Goal: Check status: Check status

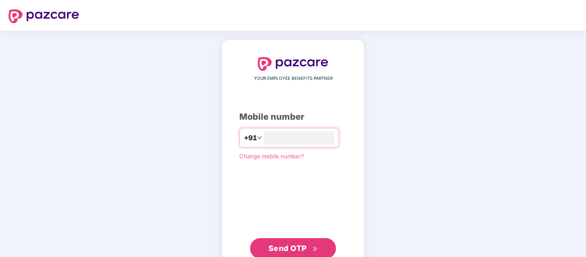
type input "**********"
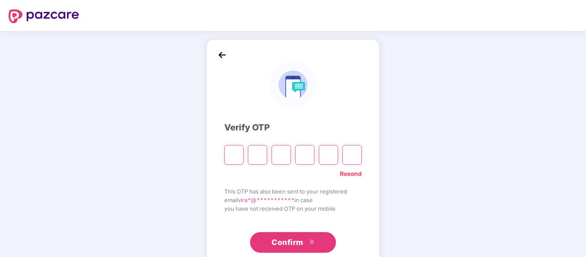
type input "*"
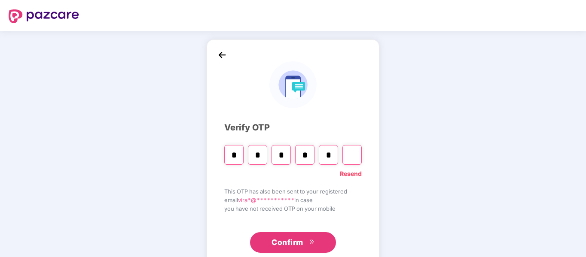
type input "*"
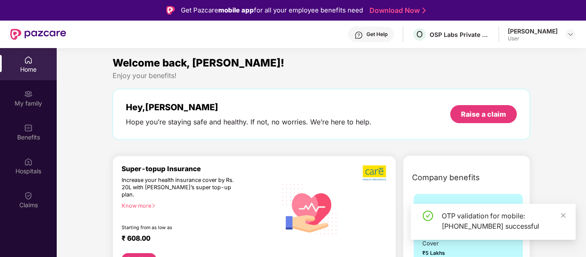
scroll to position [43, 0]
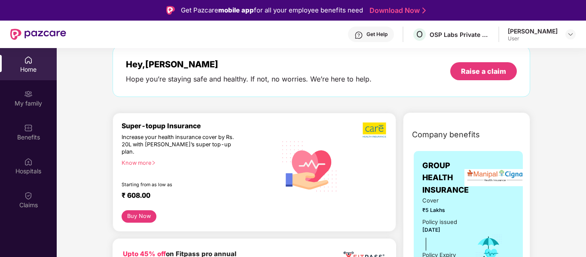
click at [150, 160] on div "Know more" at bounding box center [197, 163] width 150 height 6
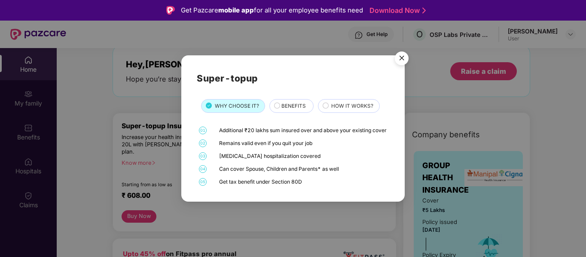
click at [401, 56] on img "Close" at bounding box center [402, 60] width 24 height 24
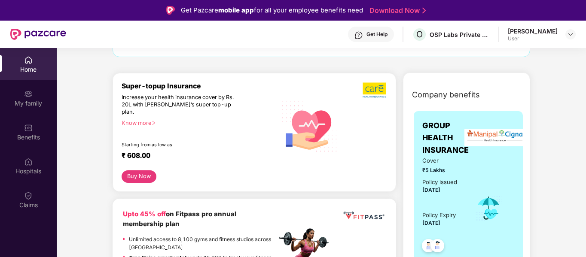
scroll to position [0, 0]
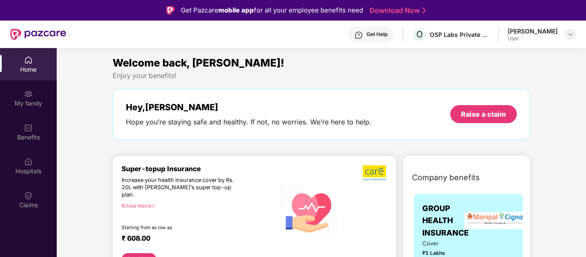
click at [567, 34] on img at bounding box center [570, 34] width 7 height 7
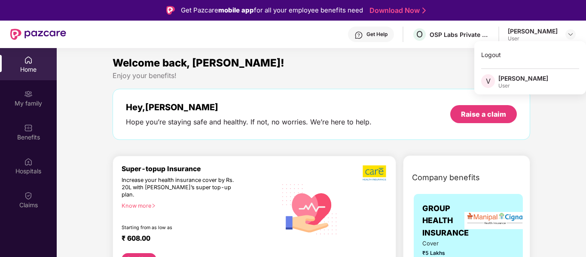
click at [361, 73] on div "Enjoy your benefits!" at bounding box center [322, 75] width 418 height 9
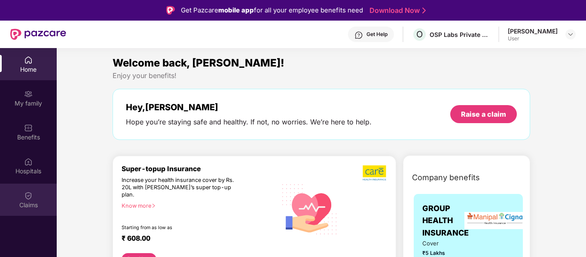
click at [34, 193] on div "Claims" at bounding box center [28, 200] width 57 height 32
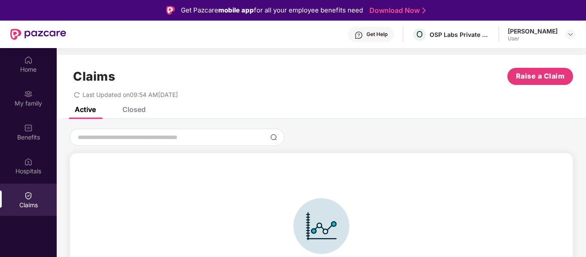
click at [126, 110] on div "Closed" at bounding box center [133, 109] width 23 height 9
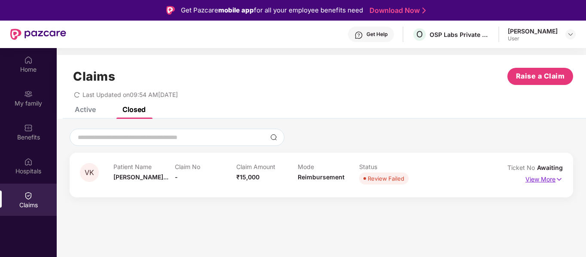
click at [557, 180] on img at bounding box center [559, 179] width 7 height 9
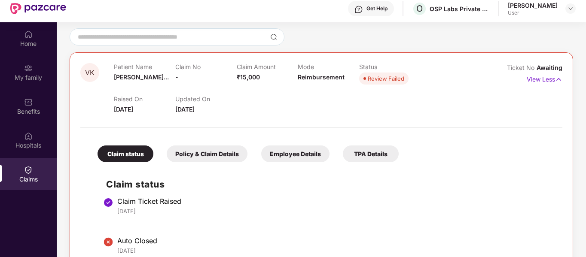
scroll to position [48, 0]
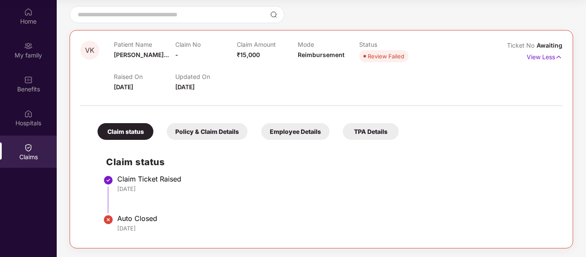
click at [292, 127] on div "Employee Details" at bounding box center [295, 131] width 68 height 17
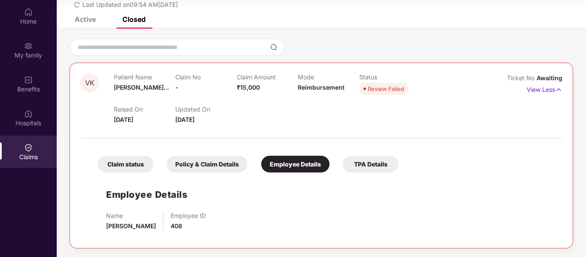
scroll to position [42, 0]
click at [214, 166] on div "Policy & Claim Details" at bounding box center [207, 164] width 81 height 17
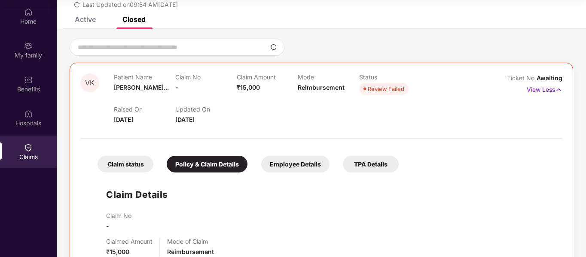
scroll to position [75, 0]
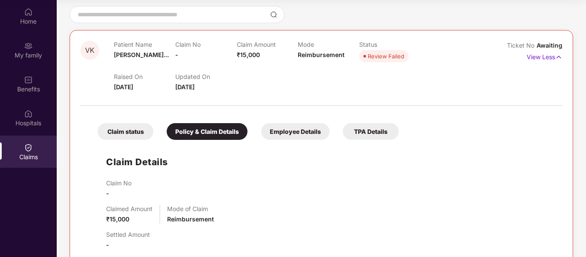
click at [365, 128] on div "TPA Details" at bounding box center [371, 131] width 56 height 17
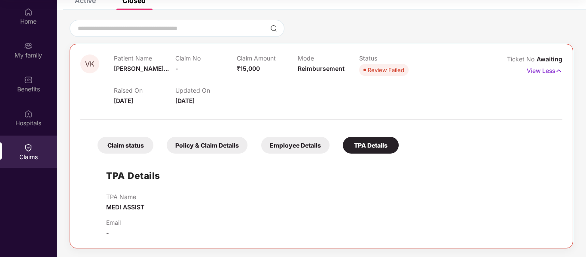
scroll to position [61, 0]
click at [125, 147] on div "Claim status" at bounding box center [126, 145] width 56 height 17
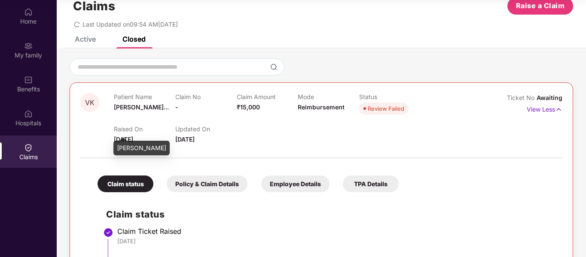
scroll to position [75, 0]
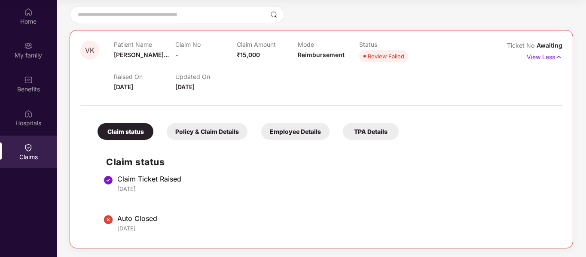
click at [204, 129] on div "Policy & Claim Details" at bounding box center [207, 131] width 81 height 17
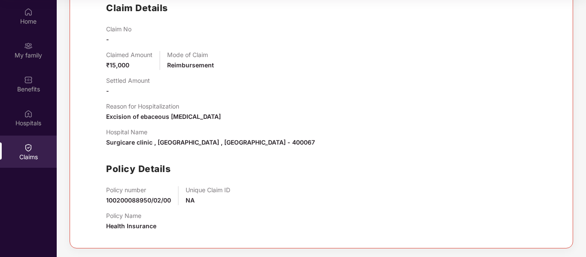
scroll to position [186, 0]
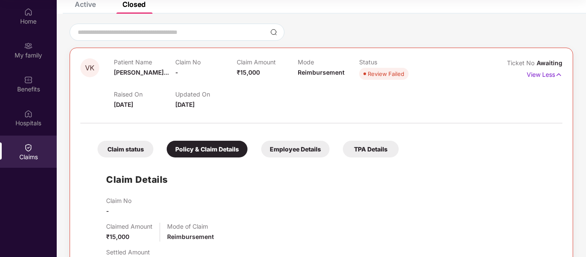
click at [281, 150] on div "Employee Details" at bounding box center [295, 149] width 68 height 17
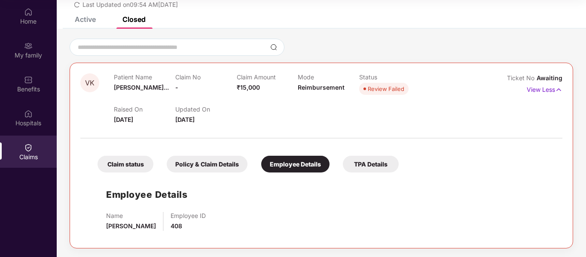
click at [367, 158] on div "TPA Details" at bounding box center [371, 164] width 56 height 17
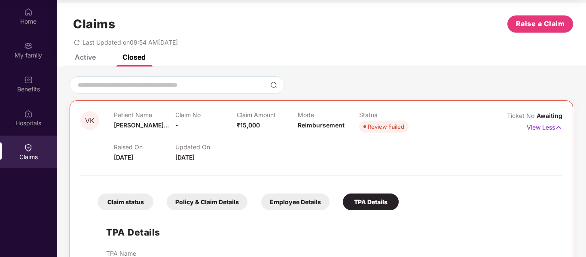
scroll to position [0, 0]
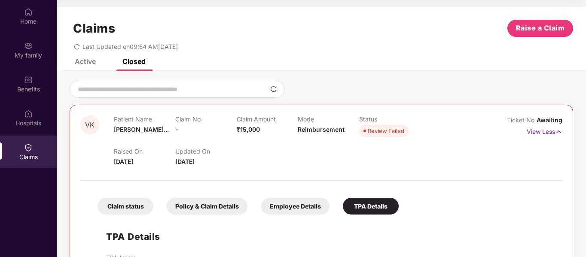
click at [86, 64] on div "Active" at bounding box center [85, 61] width 21 height 9
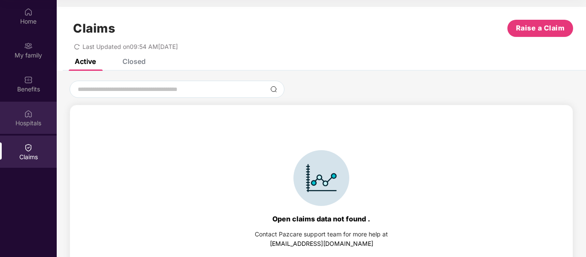
click at [15, 122] on div "Hospitals" at bounding box center [28, 123] width 57 height 9
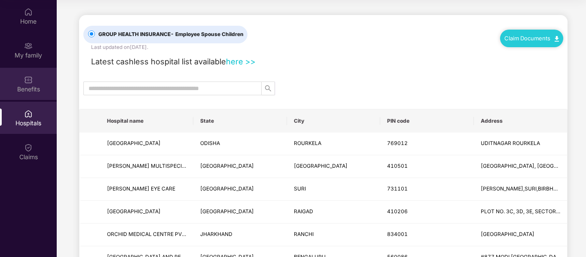
click at [24, 86] on div "Benefits" at bounding box center [28, 89] width 57 height 9
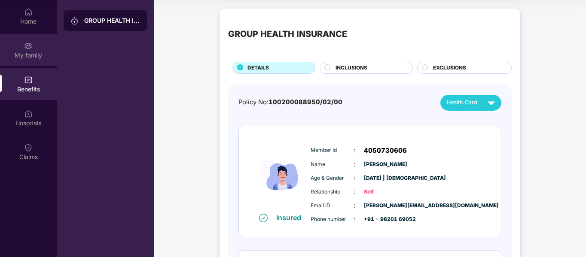
click at [26, 48] on img at bounding box center [28, 46] width 9 height 9
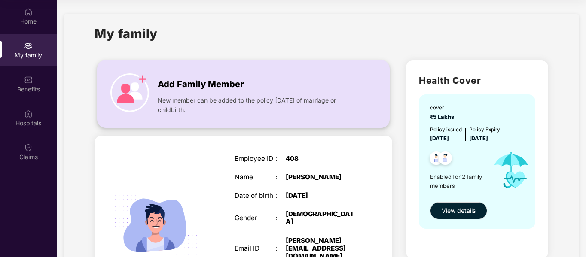
click at [129, 93] on img at bounding box center [129, 92] width 39 height 39
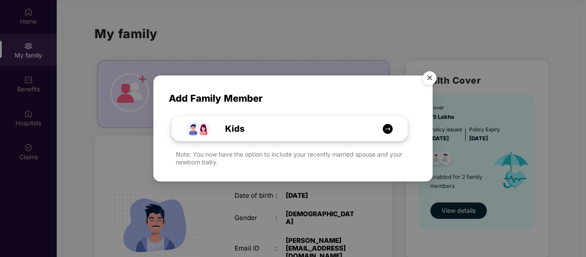
click at [386, 130] on img at bounding box center [387, 129] width 11 height 11
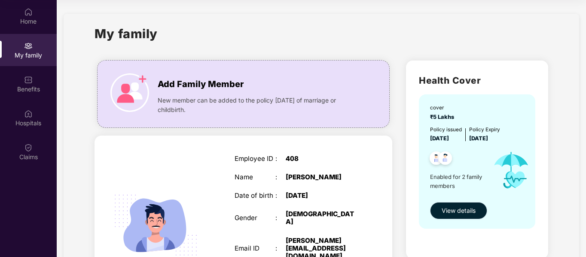
click at [464, 214] on span "View details" at bounding box center [459, 210] width 34 height 9
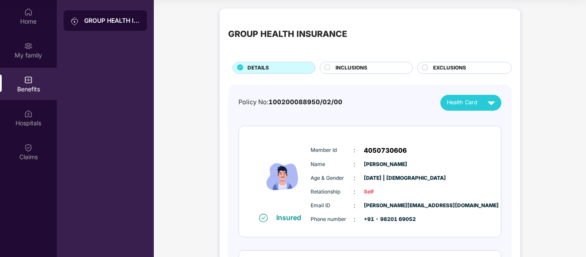
click at [343, 67] on span "INCLUSIONS" at bounding box center [352, 68] width 32 height 8
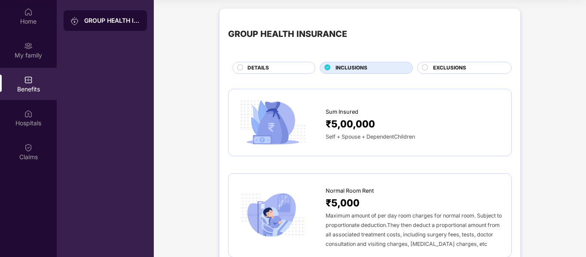
click at [450, 70] on span "EXCLUSIONS" at bounding box center [449, 68] width 33 height 8
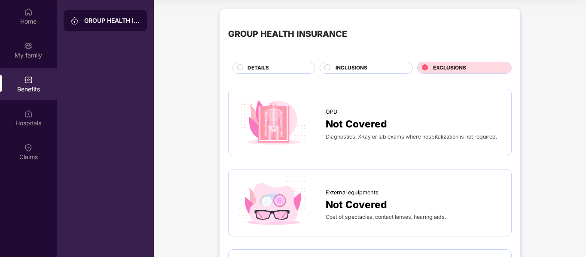
click at [377, 69] on div "INCLUSIONS" at bounding box center [369, 68] width 77 height 9
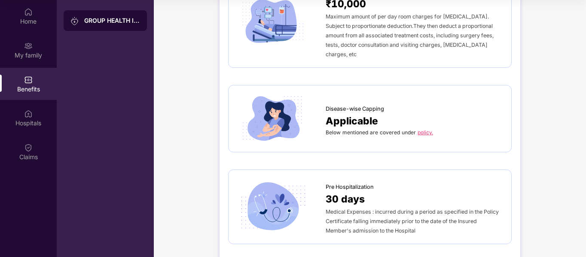
scroll to position [344, 0]
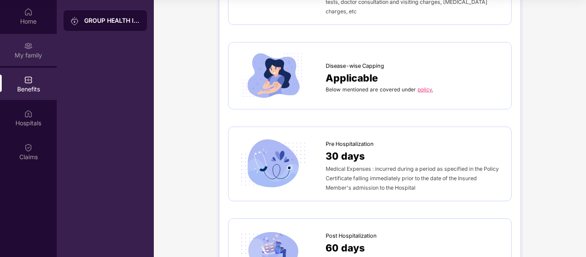
click at [28, 51] on div "My family" at bounding box center [28, 55] width 57 height 9
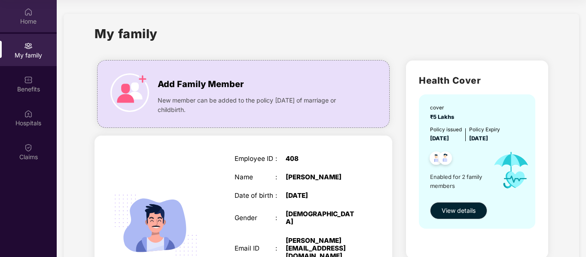
click at [27, 13] on img at bounding box center [28, 12] width 9 height 9
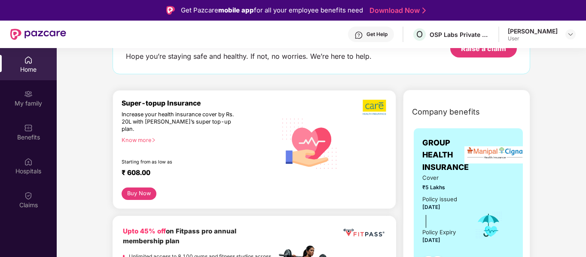
scroll to position [86, 0]
